Goal: Find specific page/section: Find specific page/section

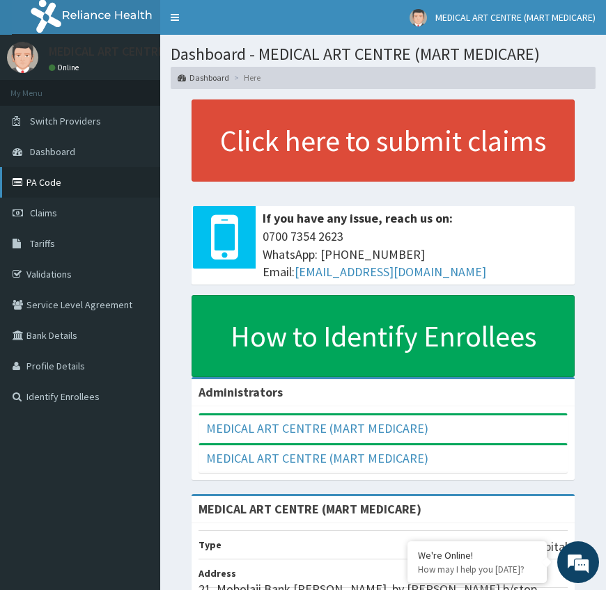
click at [65, 189] on link "PA Code" at bounding box center [80, 182] width 160 height 31
